Goal: Leave review/rating: Share an evaluation or opinion about a product, service, or content

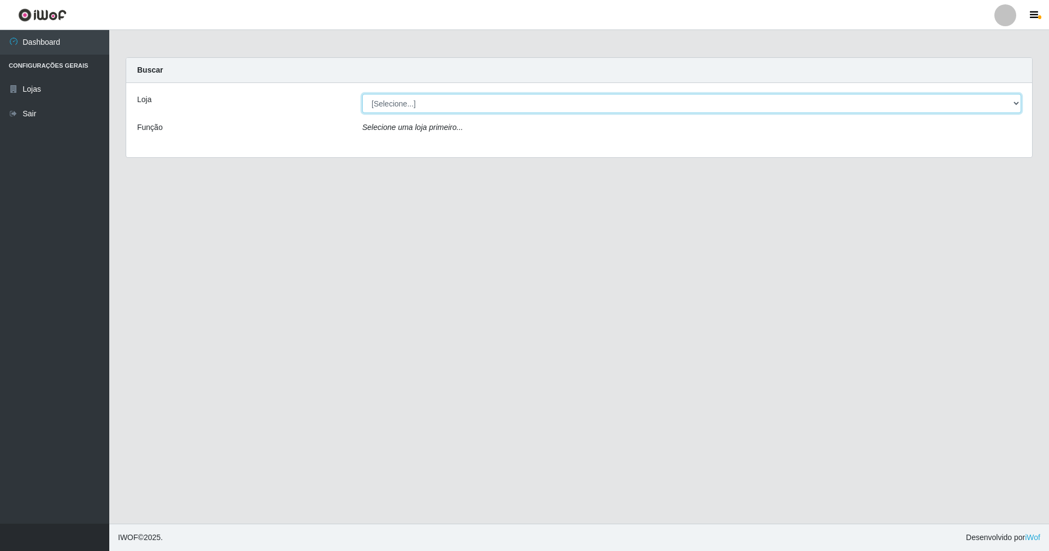
click at [1014, 102] on select "[Selecione...] SuperShow - Asa Norte" at bounding box center [691, 103] width 659 height 19
select select "71"
click at [362, 94] on select "[Selecione...] SuperShow - Asa Norte" at bounding box center [691, 103] width 659 height 19
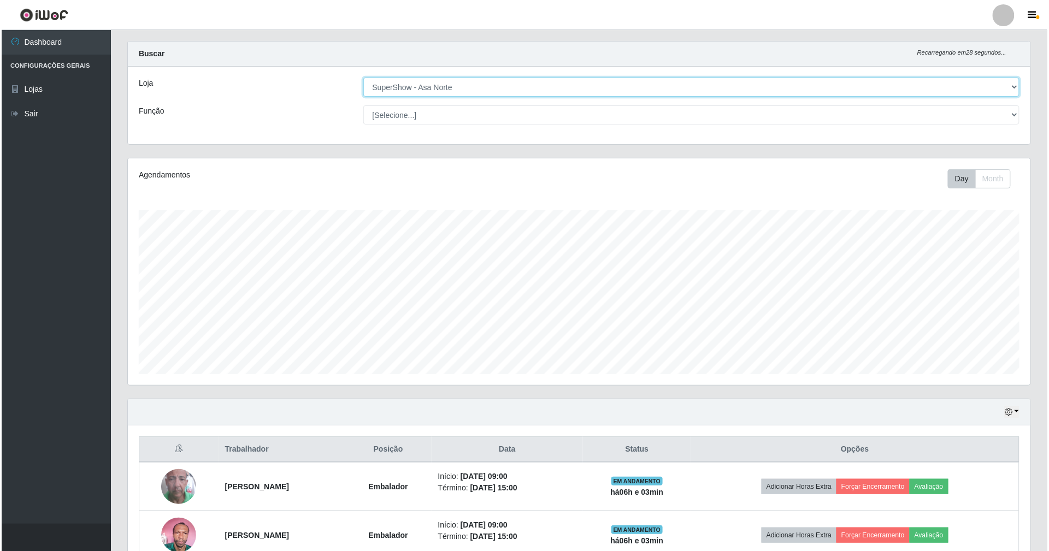
scroll to position [79, 0]
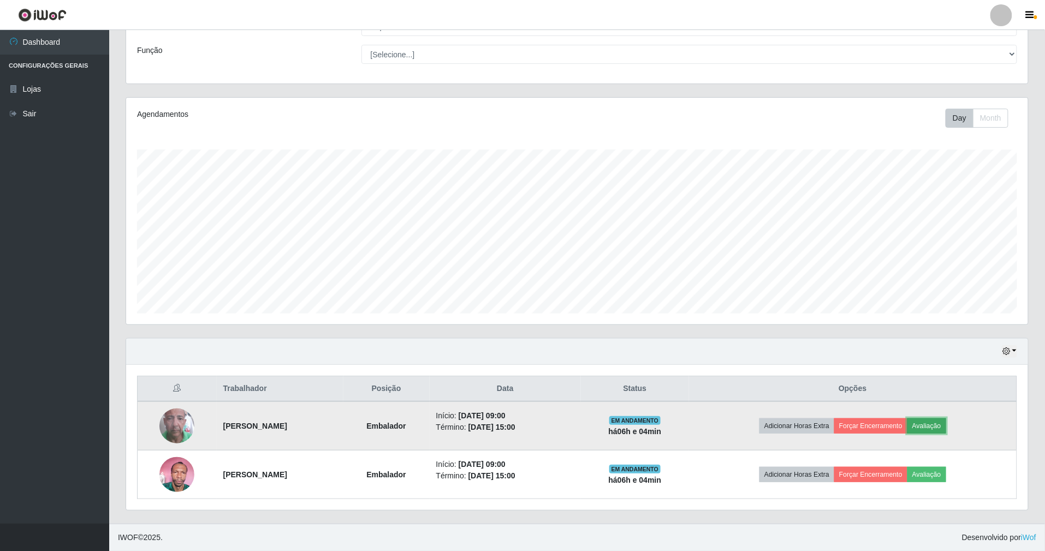
click at [947, 425] on button "Avaliação" at bounding box center [927, 425] width 39 height 15
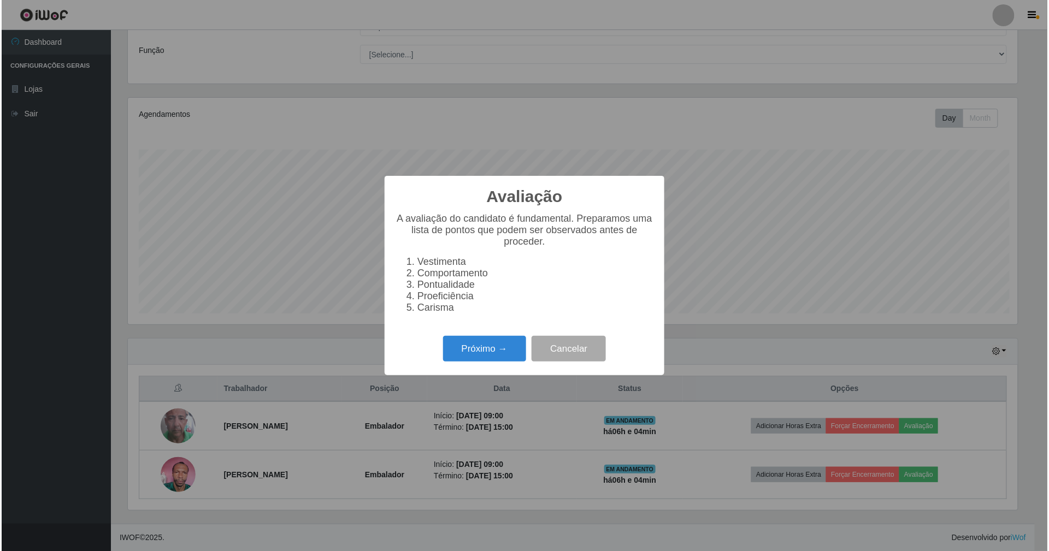
scroll to position [227, 892]
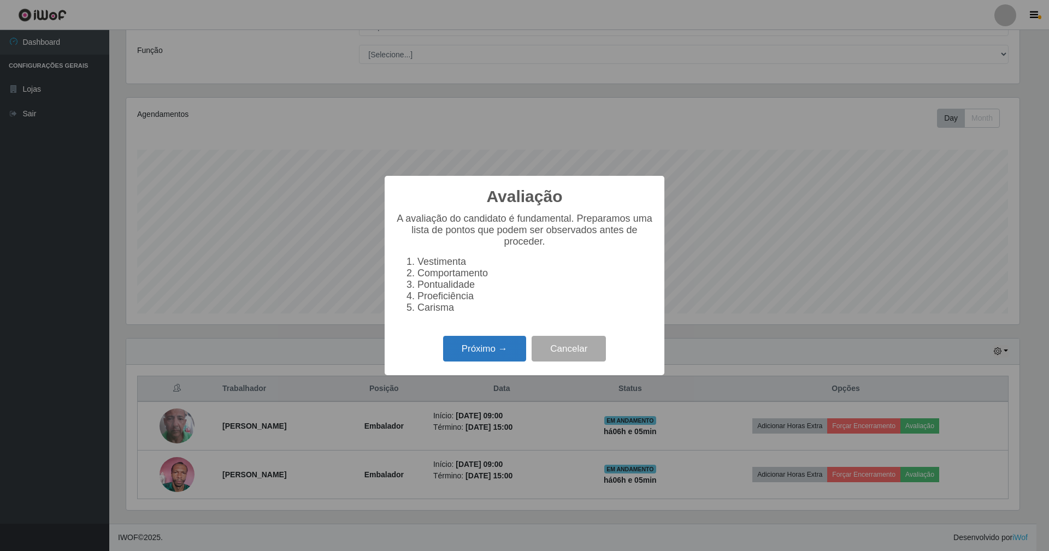
click at [497, 357] on button "Próximo →" at bounding box center [484, 349] width 83 height 26
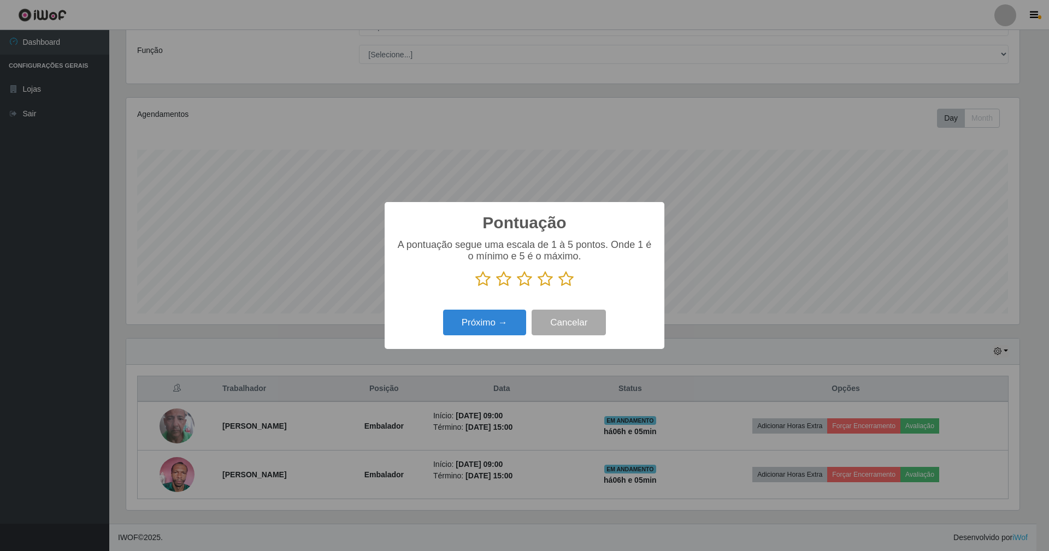
click at [565, 274] on icon at bounding box center [565, 279] width 15 height 16
click at [558, 287] on input "radio" at bounding box center [558, 287] width 0 height 0
click at [483, 326] on button "Próximo →" at bounding box center [484, 323] width 83 height 26
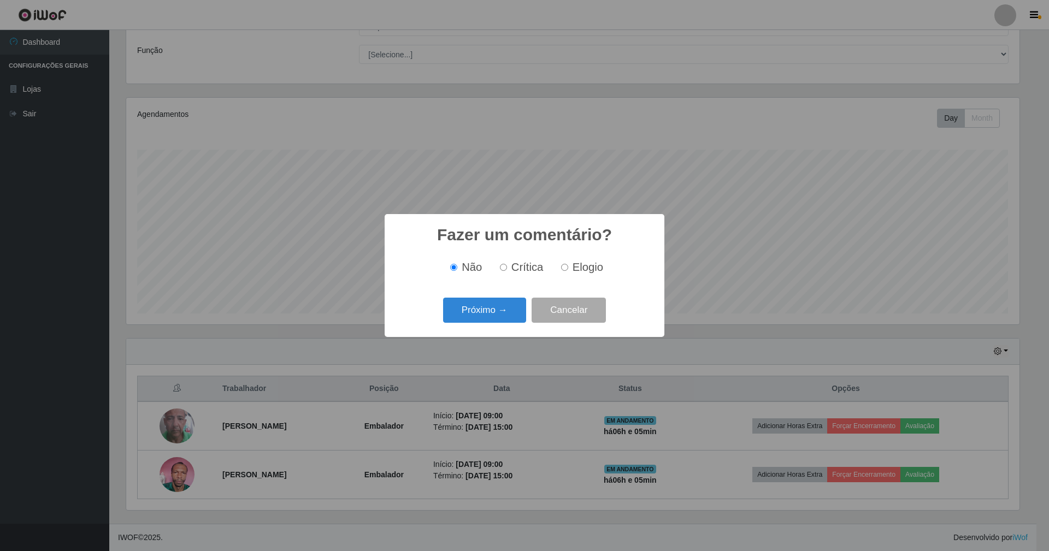
click at [566, 265] on input "Elogio" at bounding box center [564, 267] width 7 height 7
radio input "true"
click at [486, 306] on button "Próximo →" at bounding box center [484, 311] width 83 height 26
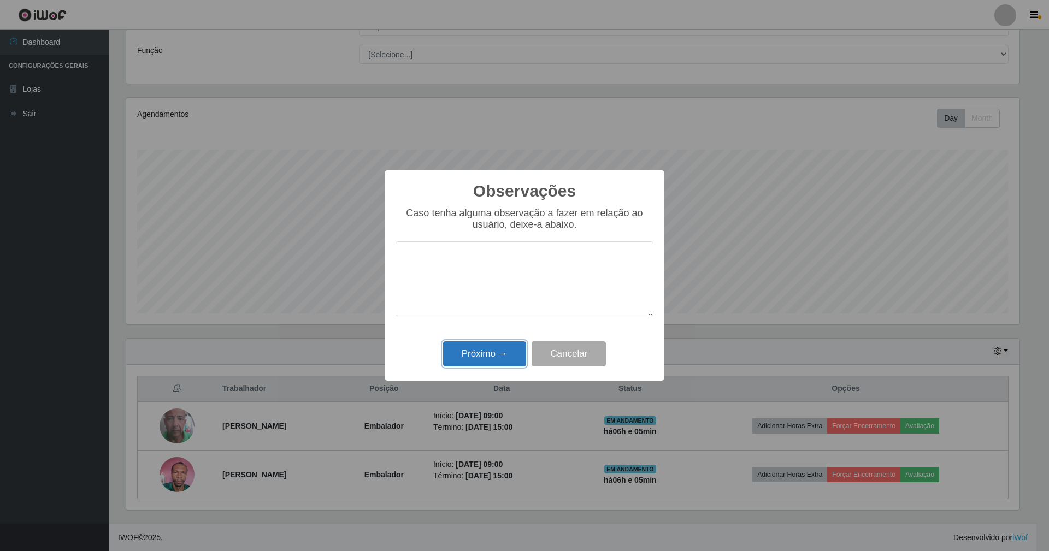
click at [481, 356] on button "Próximo →" at bounding box center [484, 354] width 83 height 26
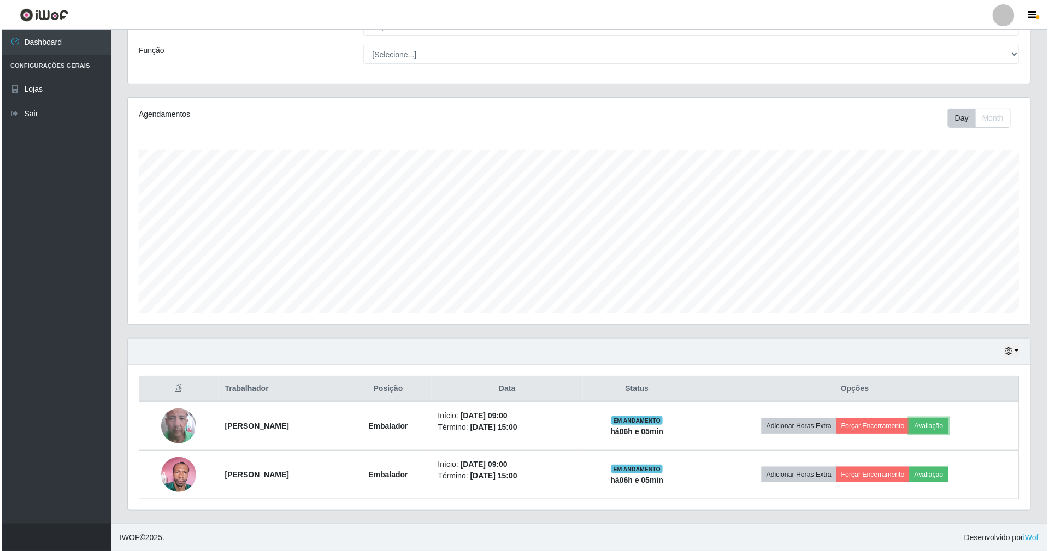
scroll to position [227, 902]
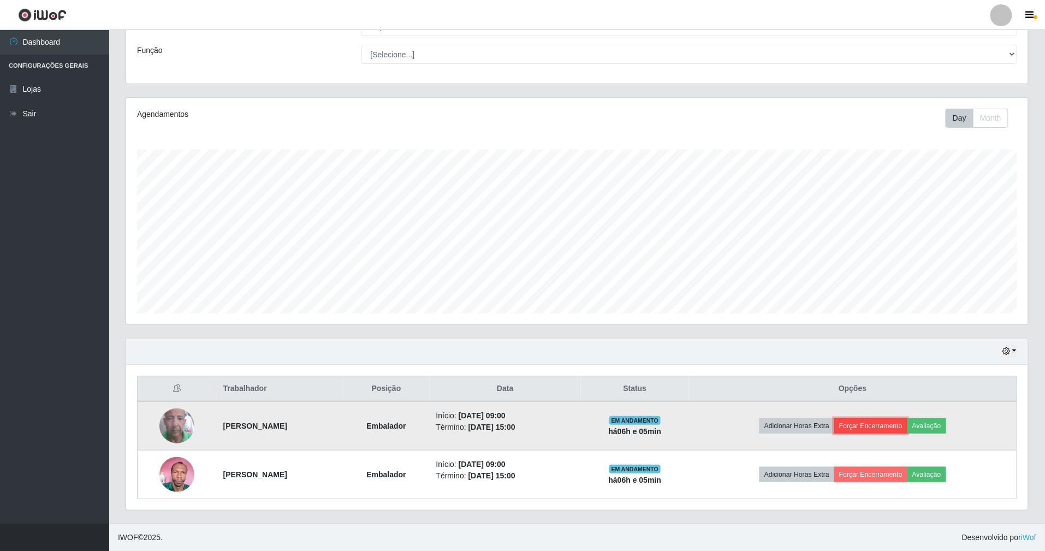
click at [908, 421] on button "Forçar Encerramento" at bounding box center [871, 425] width 73 height 15
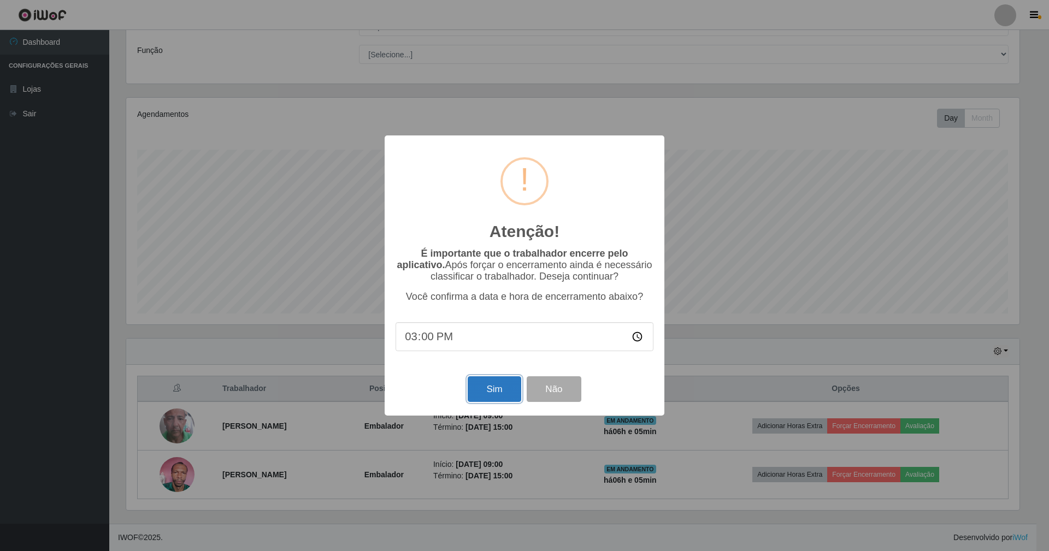
click at [505, 391] on button "Sim" at bounding box center [494, 389] width 53 height 26
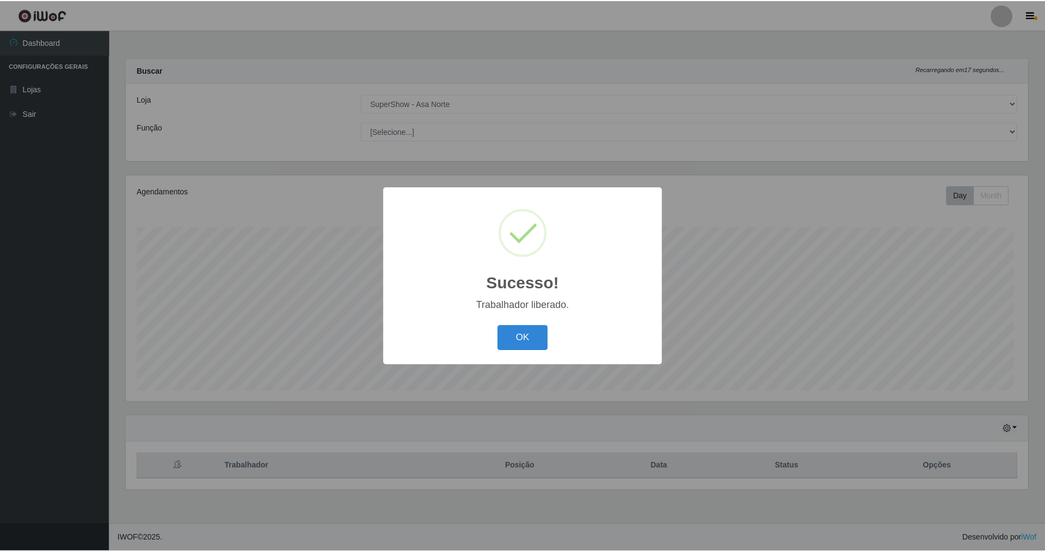
scroll to position [227, 905]
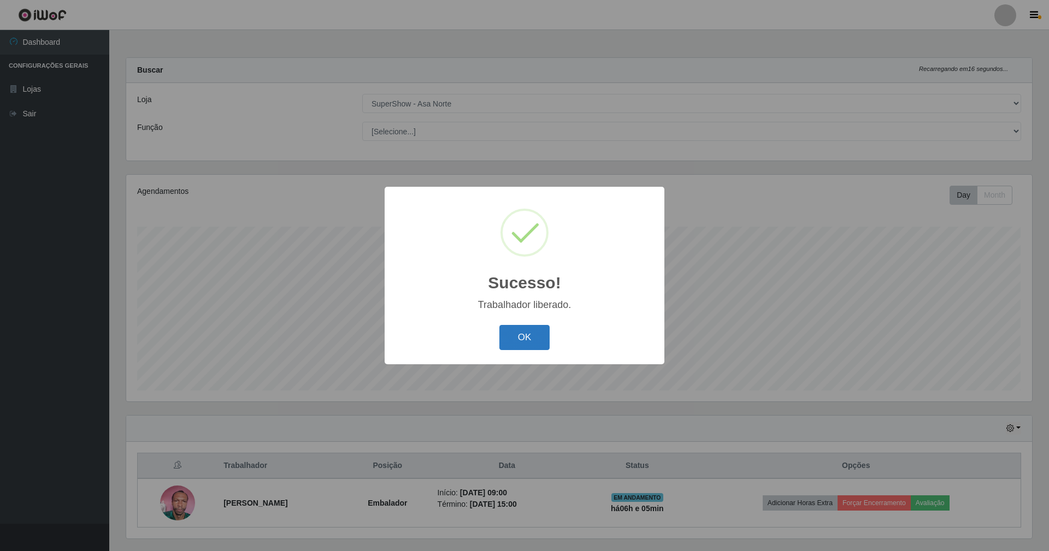
click at [532, 342] on button "OK" at bounding box center [524, 338] width 51 height 26
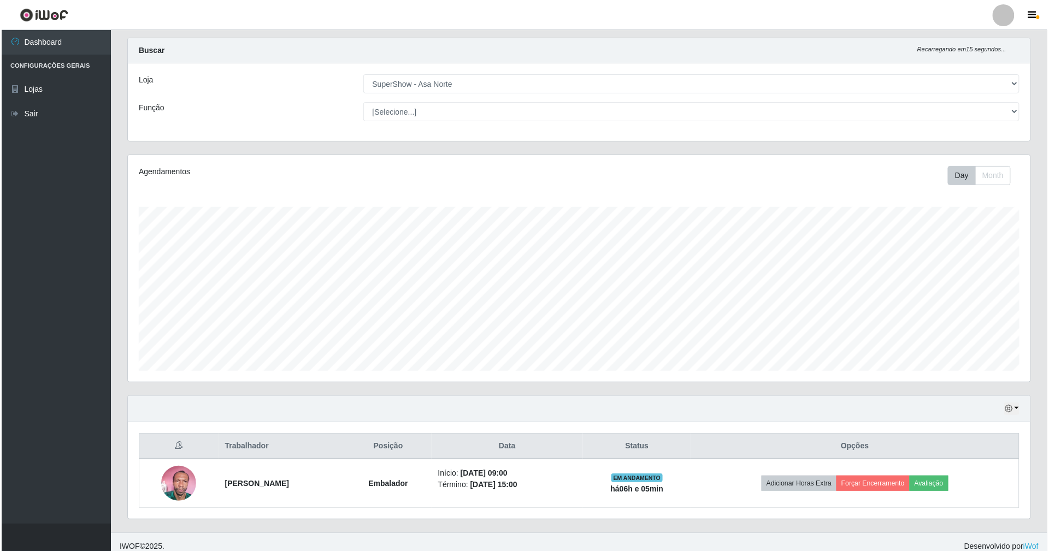
scroll to position [31, 0]
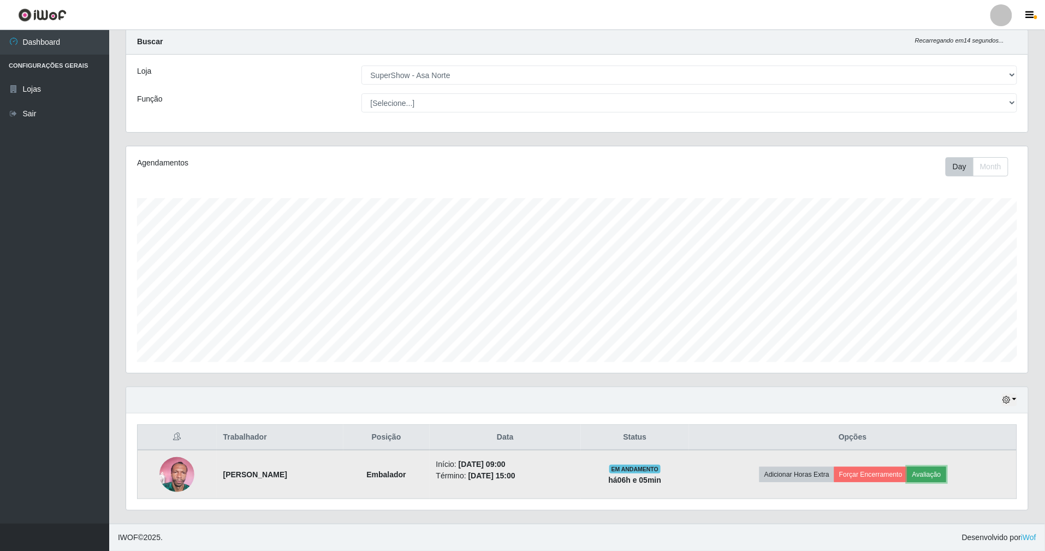
click at [947, 469] on button "Avaliação" at bounding box center [927, 474] width 39 height 15
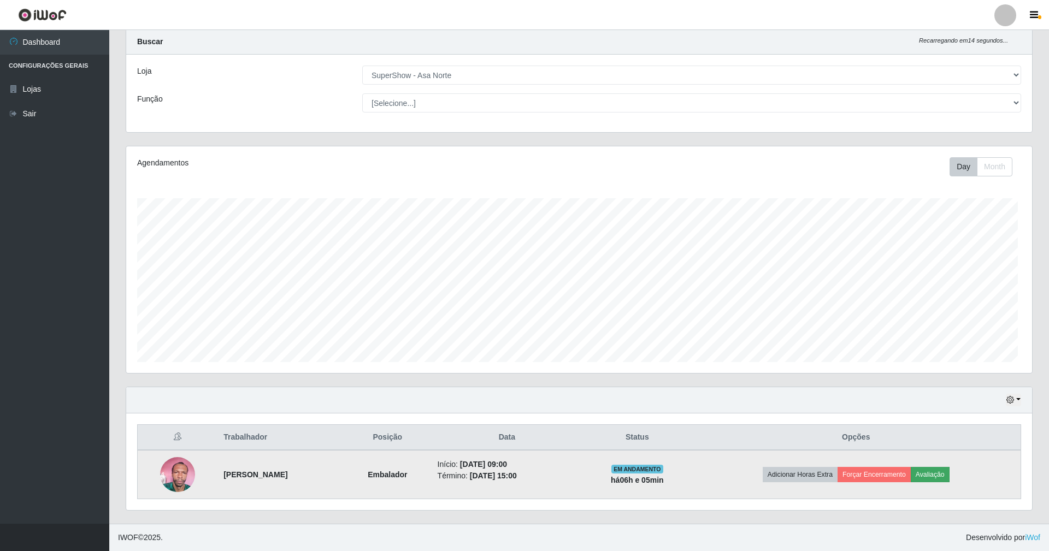
scroll to position [227, 892]
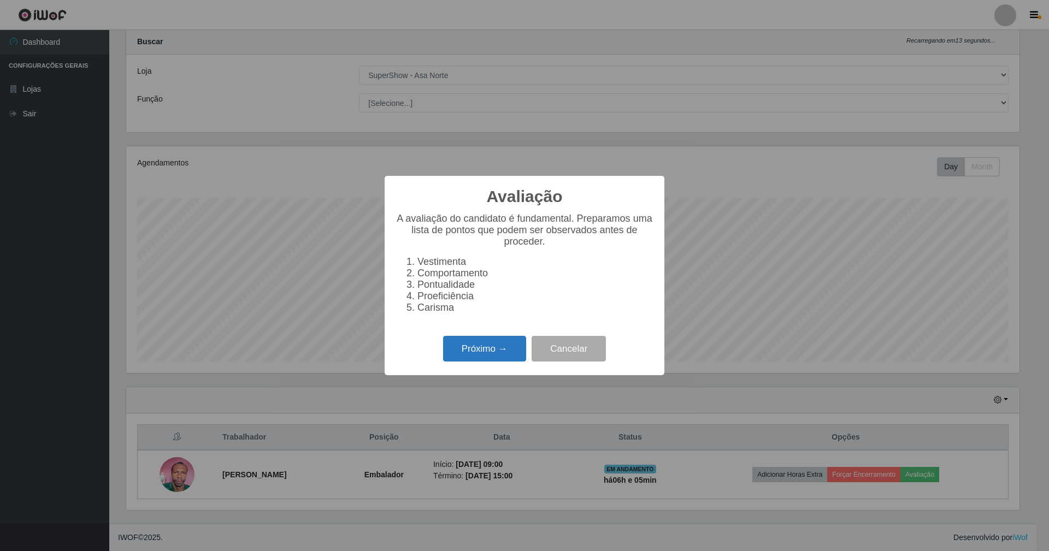
click at [511, 361] on button "Próximo →" at bounding box center [484, 349] width 83 height 26
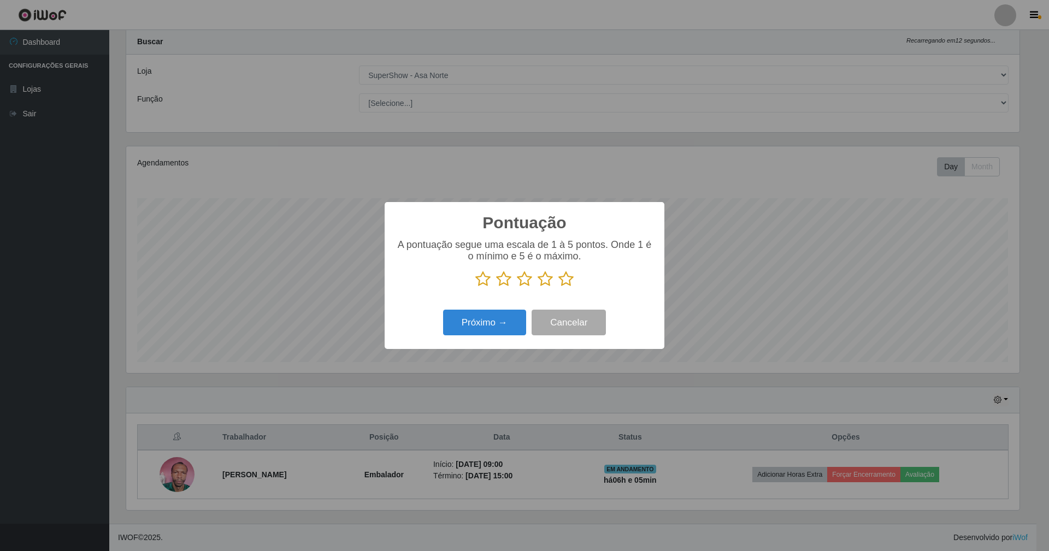
click at [566, 280] on icon at bounding box center [565, 279] width 15 height 16
click at [558, 287] on input "radio" at bounding box center [558, 287] width 0 height 0
click at [466, 330] on button "Próximo →" at bounding box center [484, 323] width 83 height 26
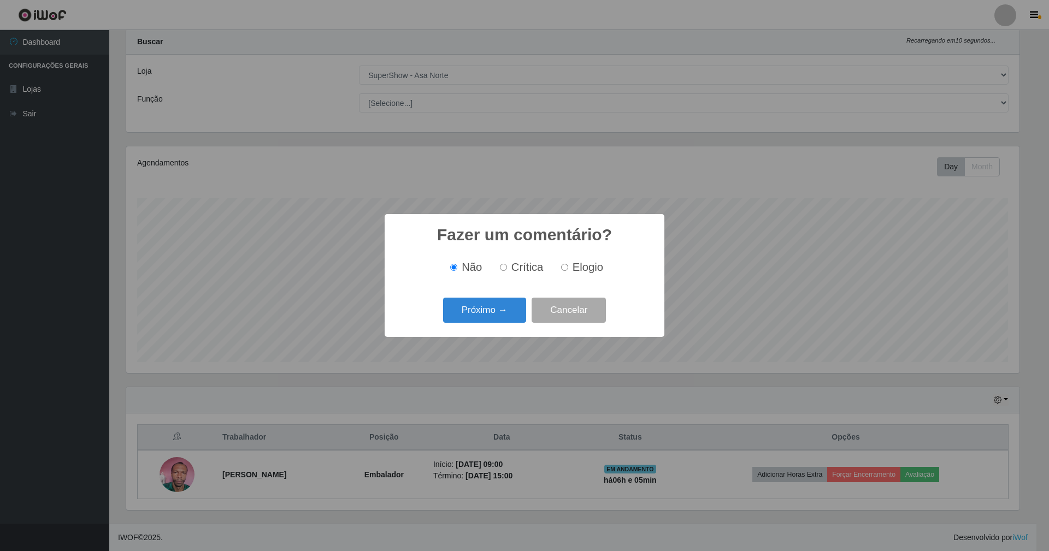
drag, startPoint x: 567, startPoint y: 265, endPoint x: 536, endPoint y: 279, distance: 33.3
click at [566, 265] on input "Elogio" at bounding box center [564, 267] width 7 height 7
radio input "true"
click at [503, 304] on button "Próximo →" at bounding box center [484, 311] width 83 height 26
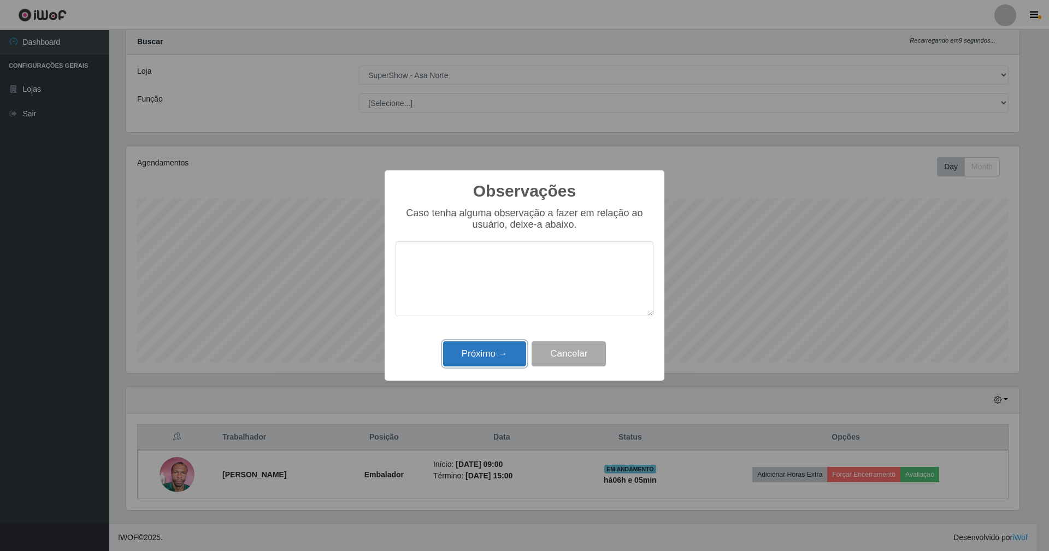
click at [488, 350] on button "Próximo →" at bounding box center [484, 354] width 83 height 26
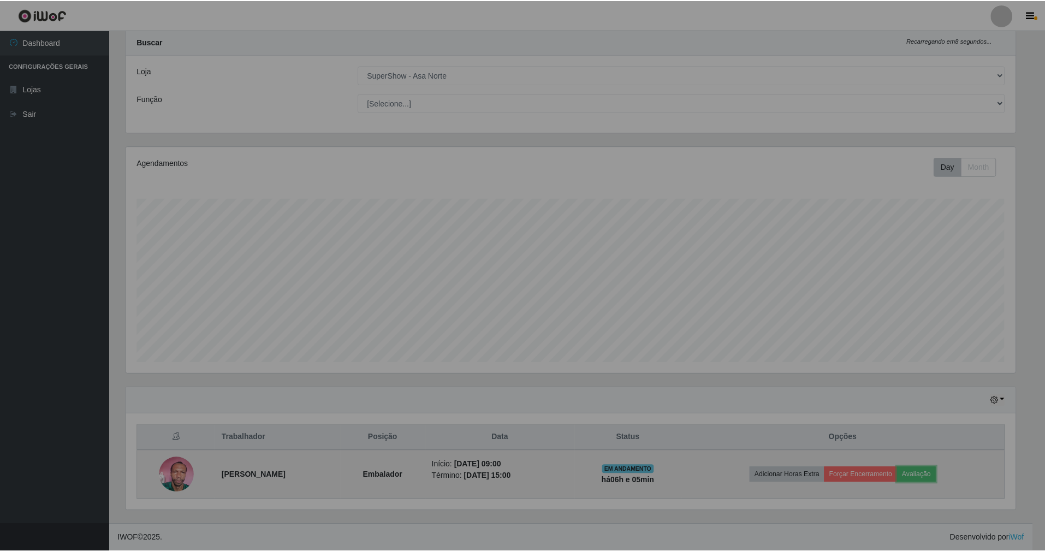
scroll to position [227, 902]
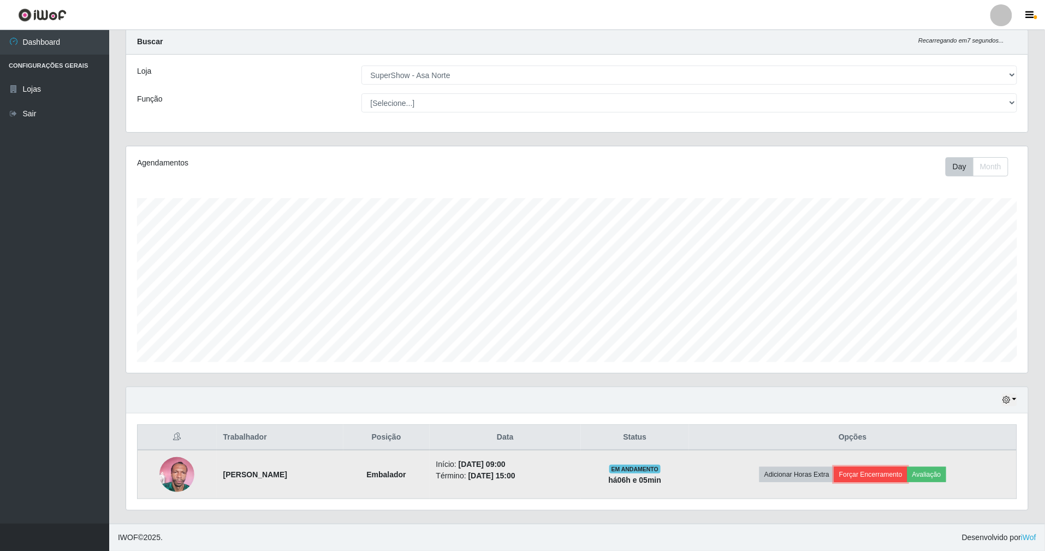
click at [908, 472] on button "Forçar Encerramento" at bounding box center [871, 474] width 73 height 15
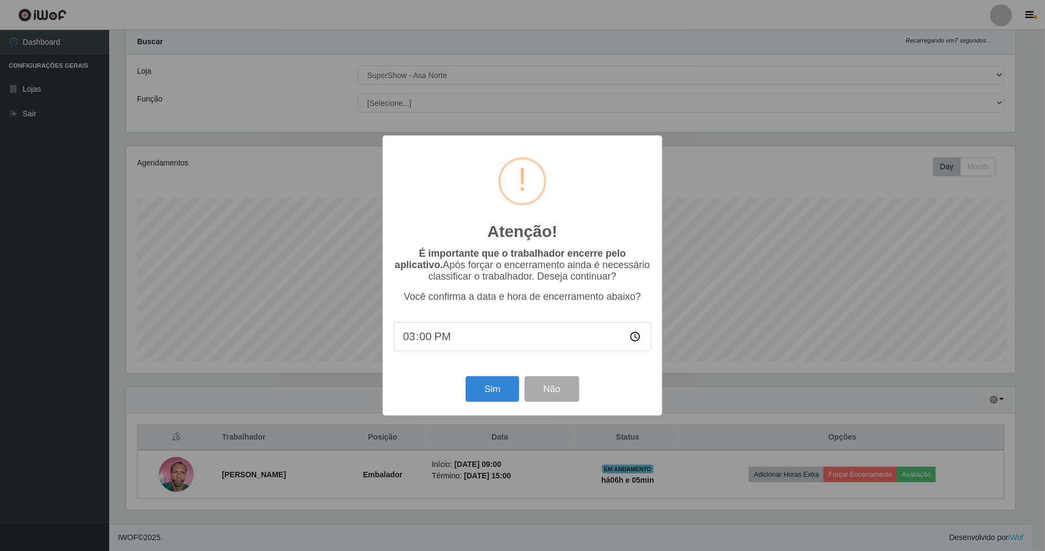
scroll to position [227, 892]
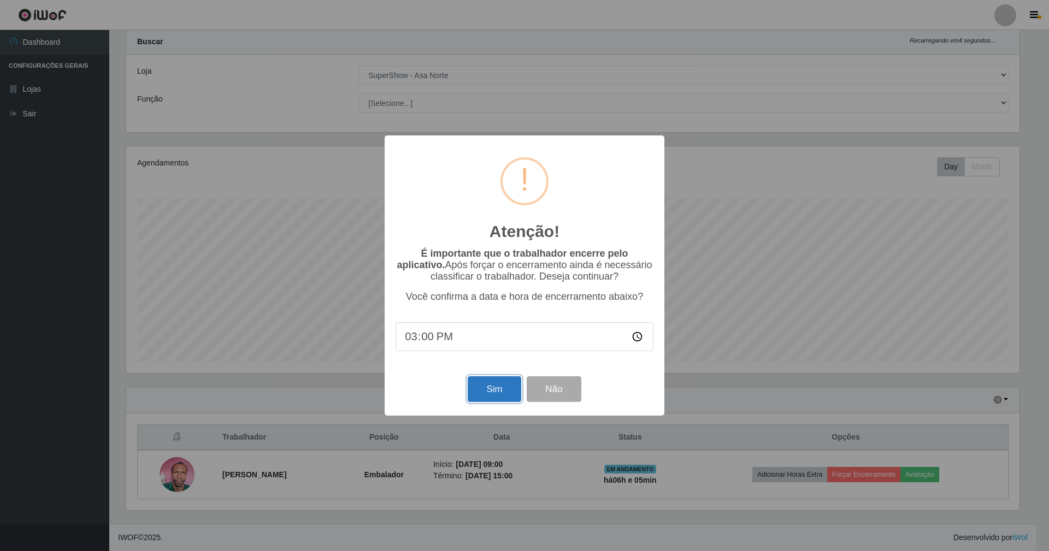
click at [512, 390] on button "Sim" at bounding box center [494, 389] width 53 height 26
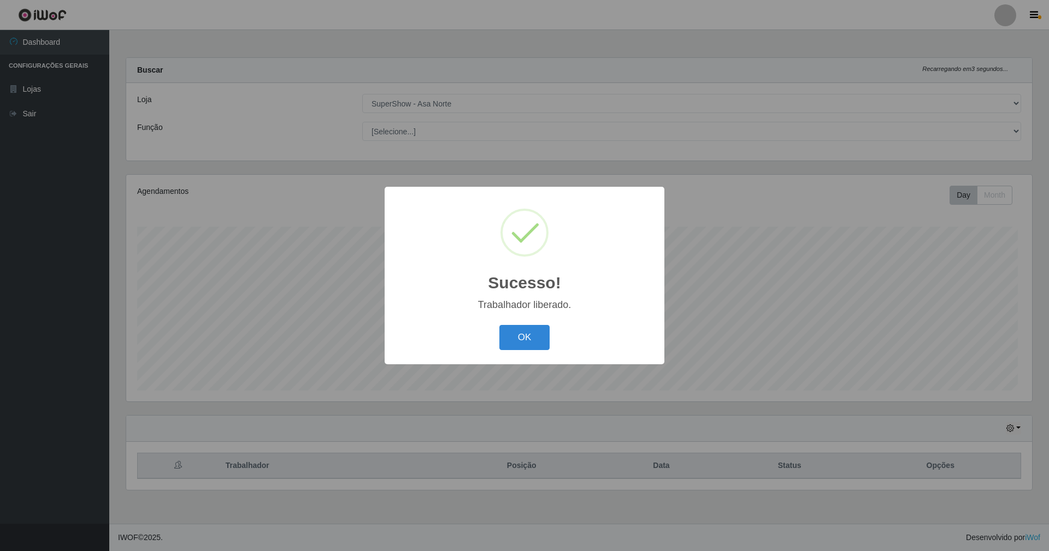
scroll to position [227, 905]
click at [525, 339] on button "OK" at bounding box center [524, 338] width 51 height 26
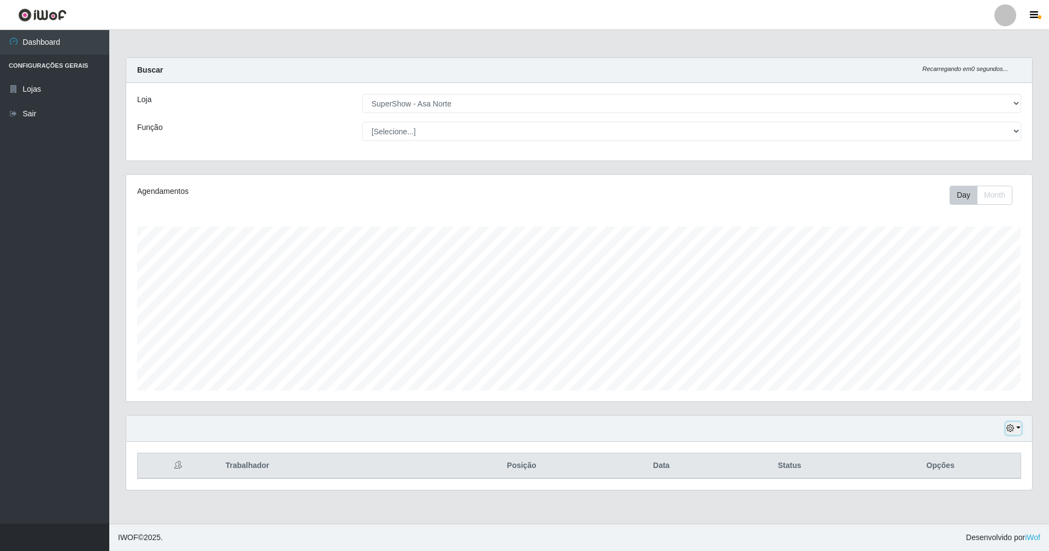
click at [1012, 428] on icon "button" at bounding box center [1010, 428] width 8 height 8
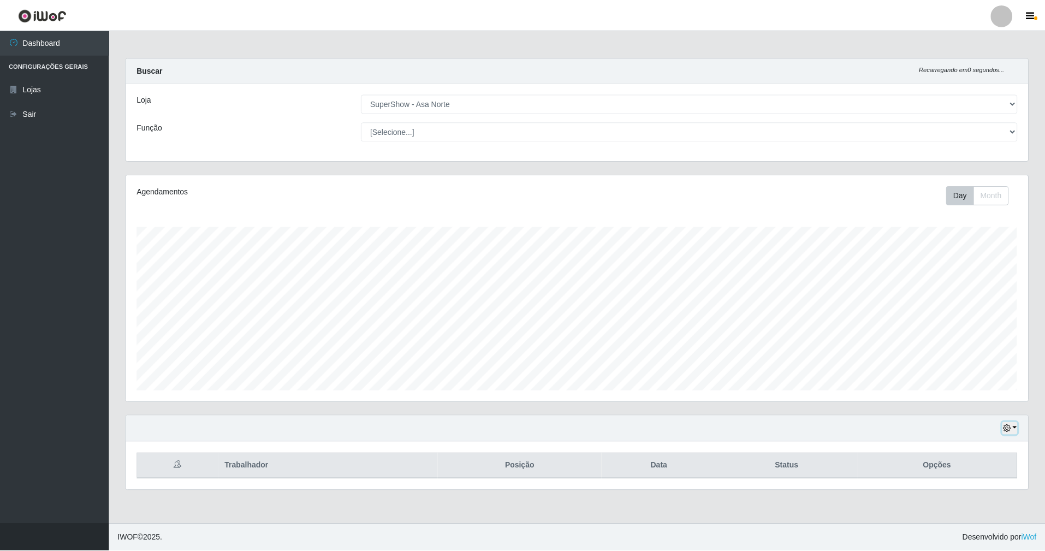
scroll to position [0, 0]
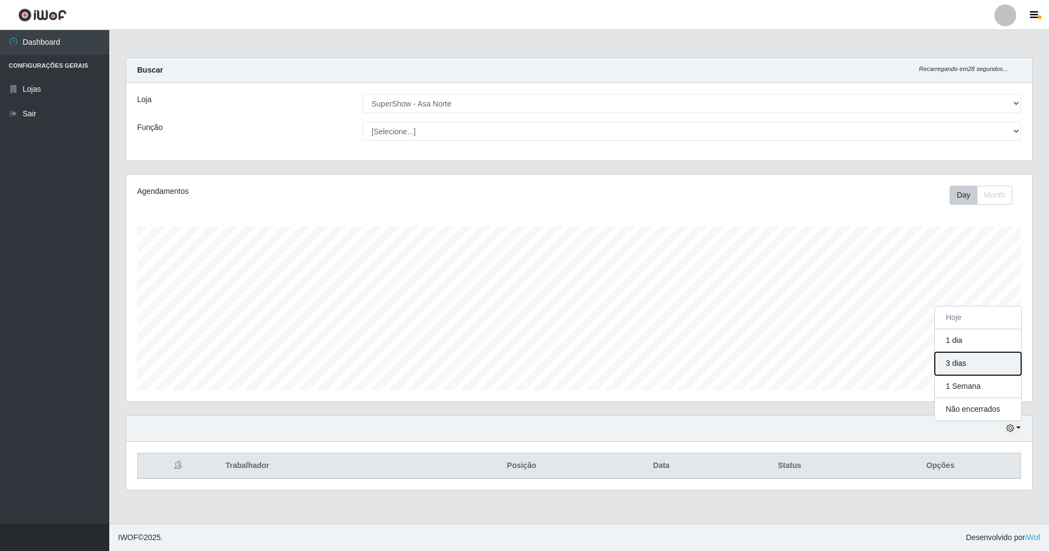
click at [980, 360] on button "3 dias" at bounding box center [978, 363] width 86 height 23
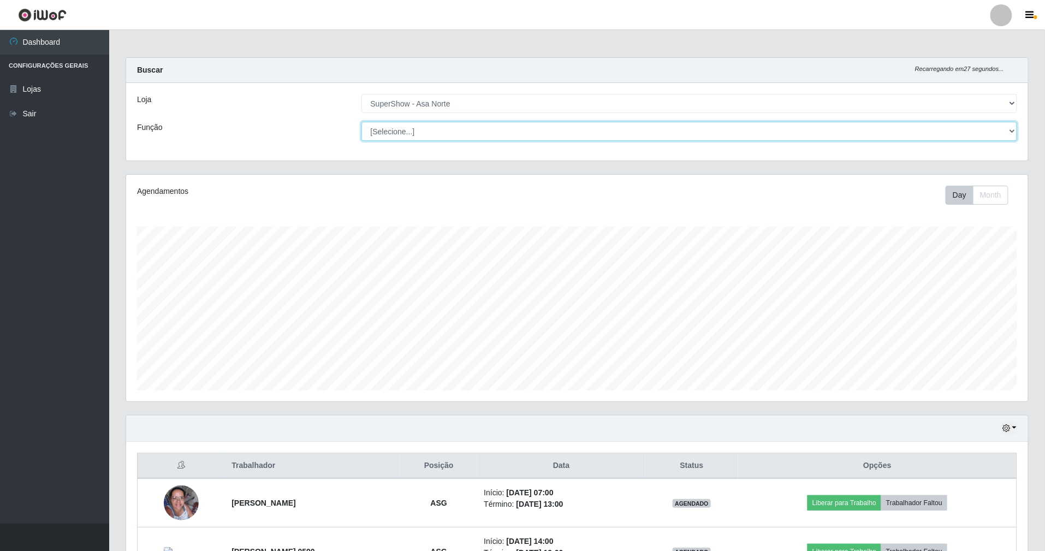
click at [1010, 126] on select "[Selecione...] ASG ASG + ASG ++ Auxiliar de Depósito Auxiliar de Depósito + Aux…" at bounding box center [690, 131] width 656 height 19
select select "1"
click at [362, 122] on select "[Selecione...] ASG ASG + ASG ++ Auxiliar de Depósito Auxiliar de Depósito + Aux…" at bounding box center [690, 131] width 656 height 19
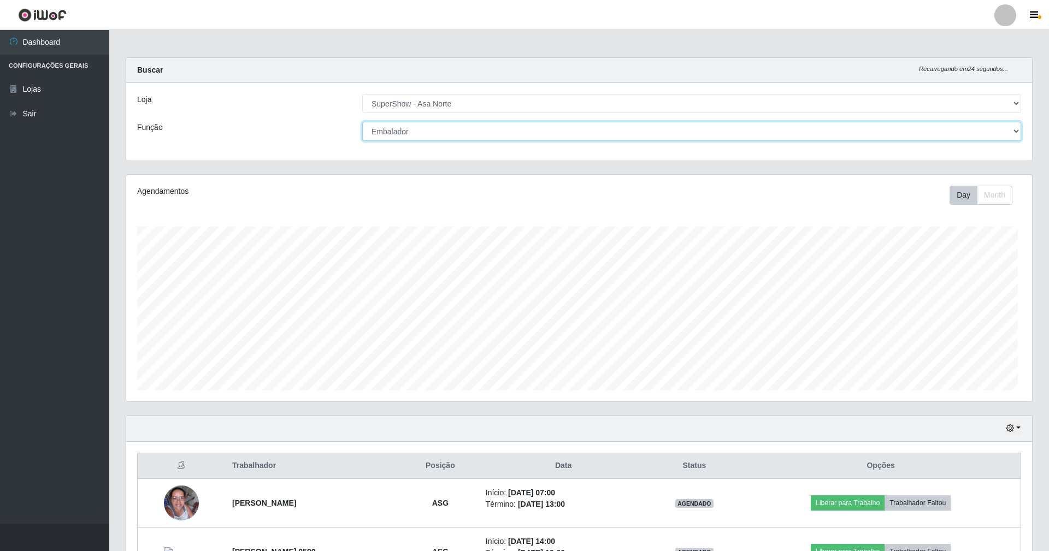
scroll to position [227, 905]
